Goal: Task Accomplishment & Management: Use online tool/utility

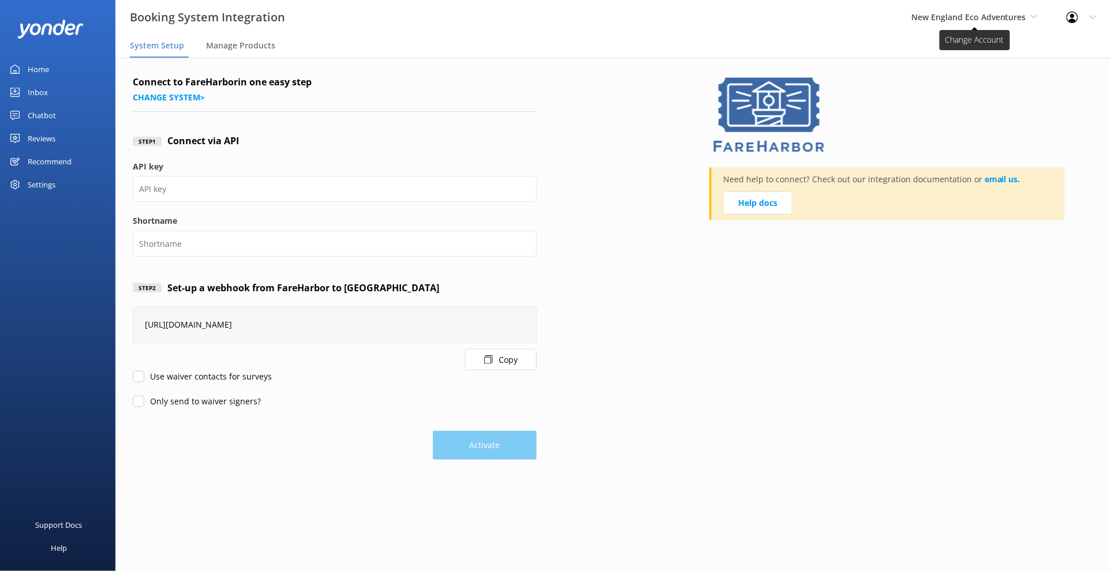
click at [986, 16] on span "New England Eco Adventures" at bounding box center [968, 17] width 115 height 11
click at [1003, 16] on span "New England Eco Adventures" at bounding box center [968, 17] width 115 height 11
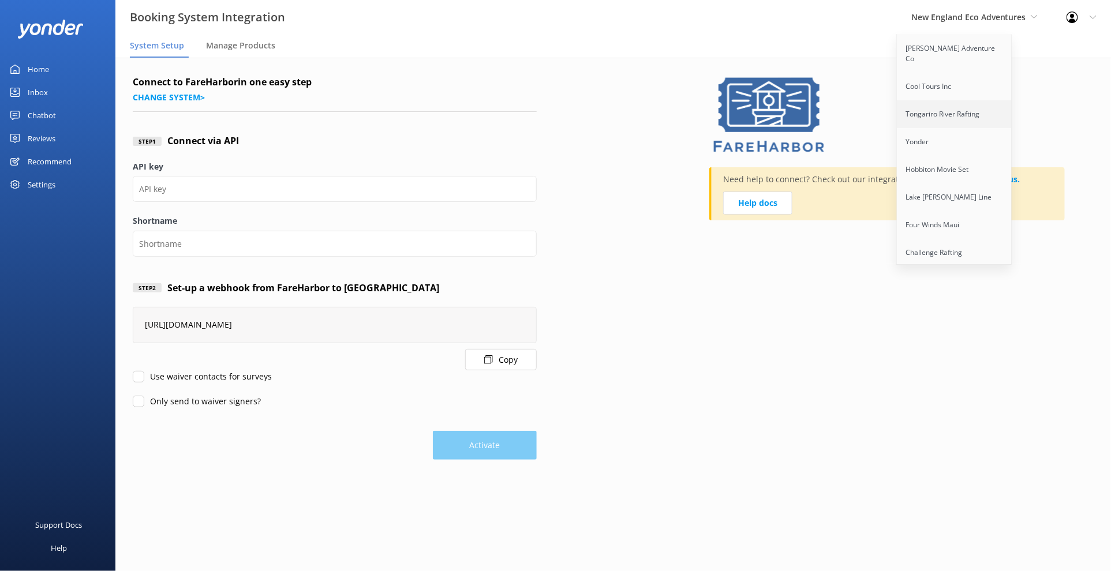
scroll to position [591, 0]
click at [960, 223] on link "Sunset Watersports" at bounding box center [954, 237] width 115 height 28
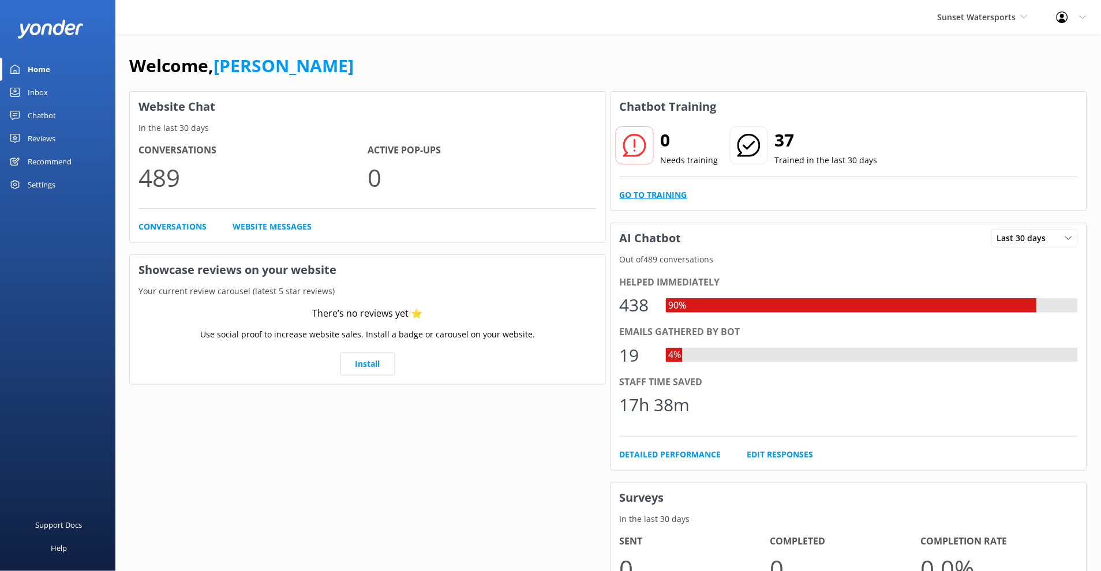
click at [667, 197] on link "Go to Training" at bounding box center [654, 195] width 68 height 13
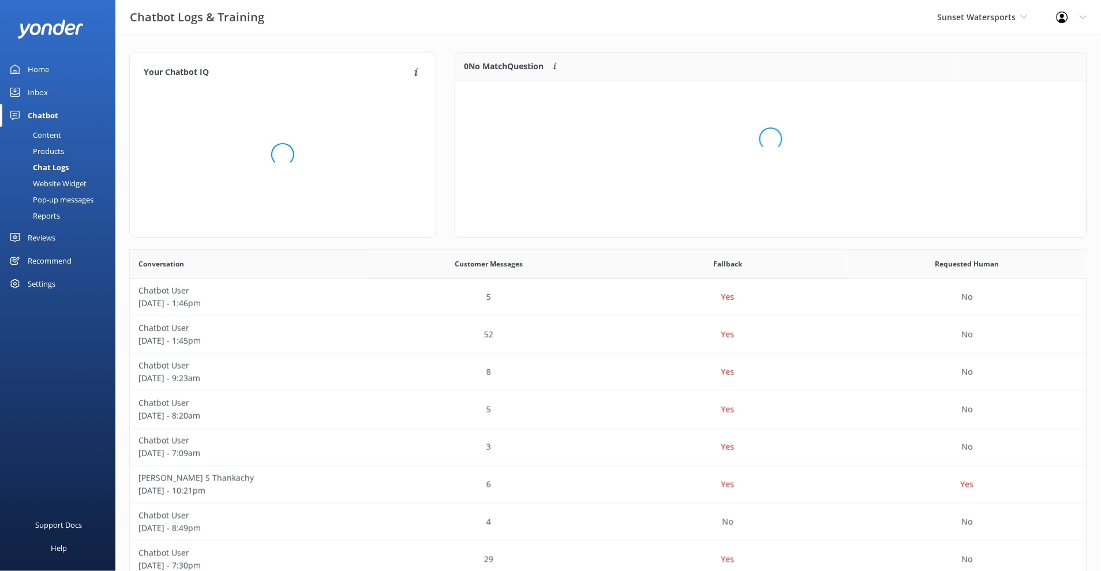
scroll to position [77, 622]
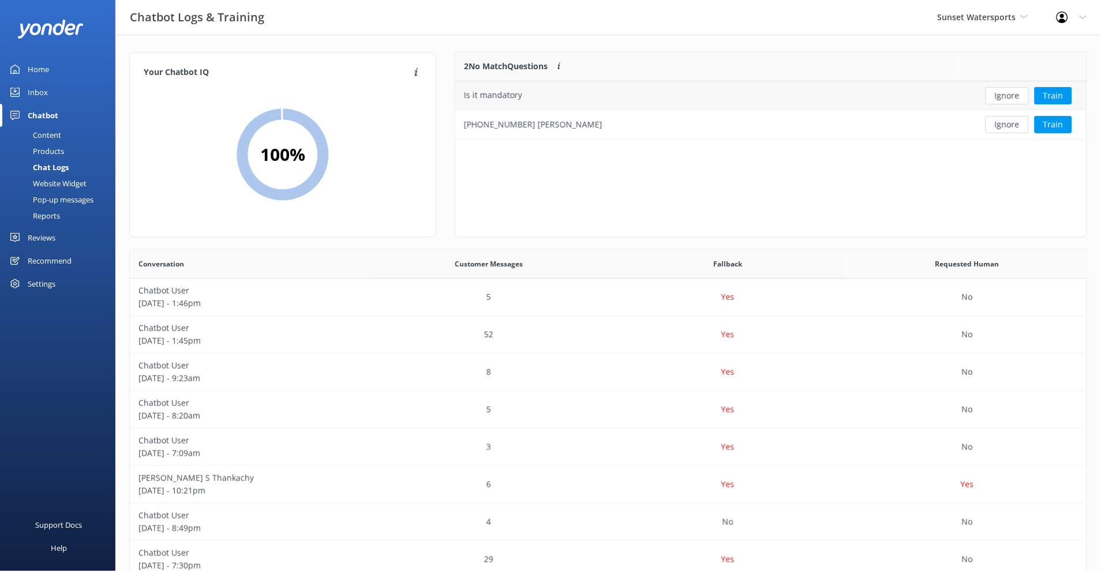
click at [602, 97] on div "Is it mandatory" at bounding box center [706, 95] width 503 height 29
click at [698, 94] on div "Is it mandatory" at bounding box center [706, 95] width 503 height 29
click at [481, 98] on div "Is it mandatory" at bounding box center [493, 95] width 58 height 13
